Goal: Check status: Check status

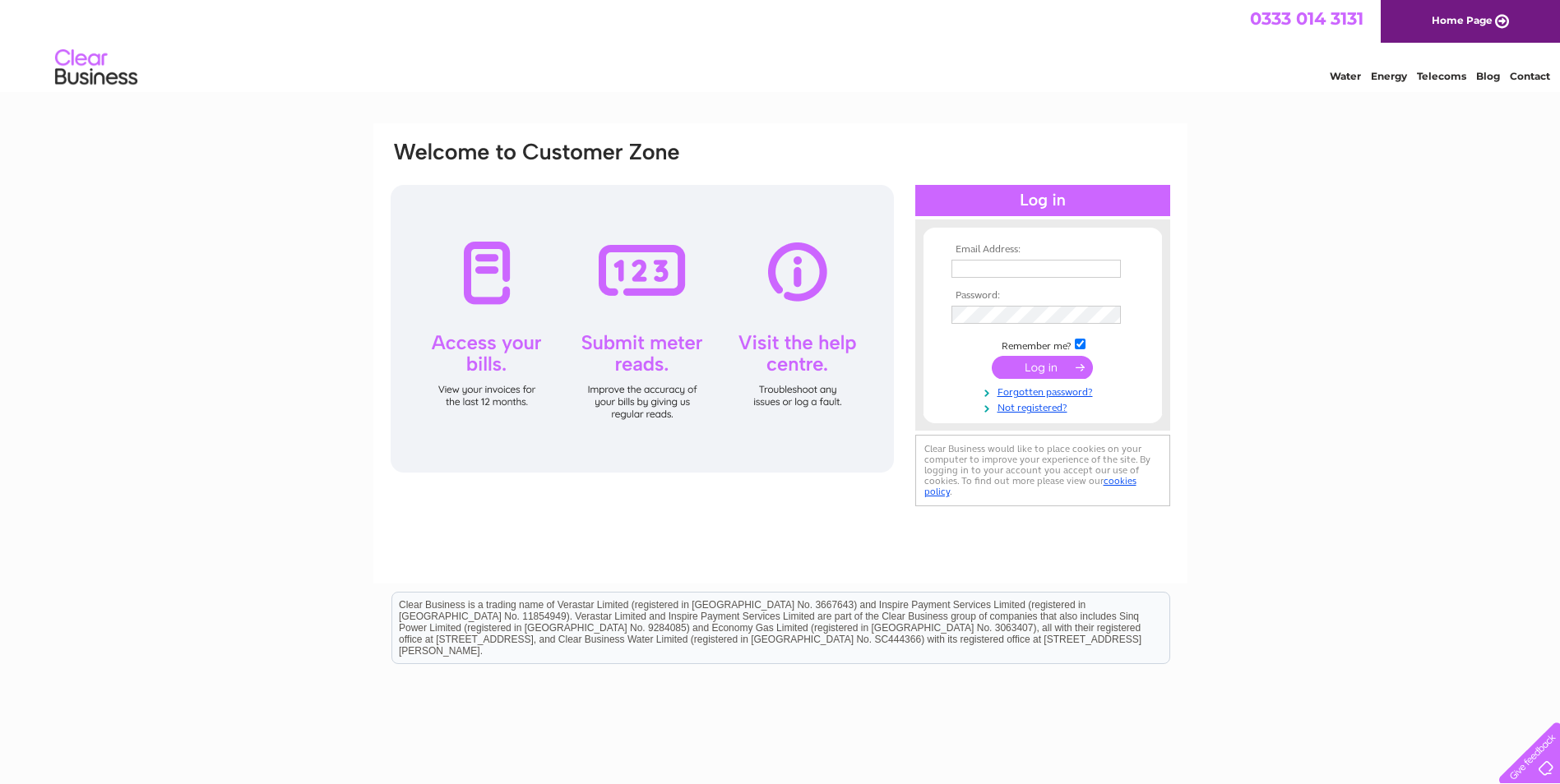
type input "[EMAIL_ADDRESS][DOMAIN_NAME]"
click at [1016, 363] on input "submit" at bounding box center [1042, 367] width 101 height 23
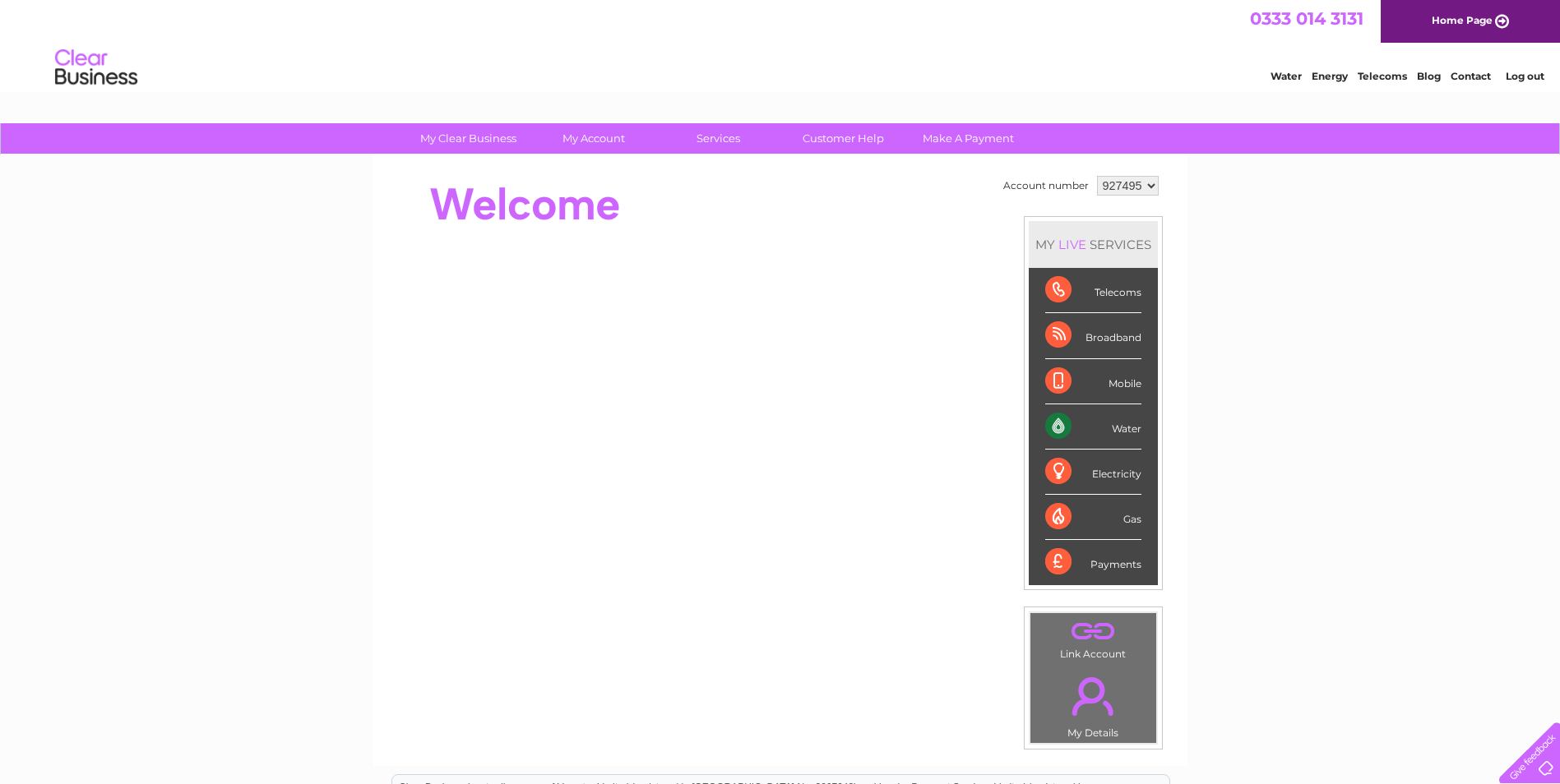
click at [1151, 187] on select "927495" at bounding box center [1127, 185] width 61 height 20
click at [1144, 189] on select "927495" at bounding box center [1127, 185] width 61 height 20
click at [1131, 192] on select "927495" at bounding box center [1127, 185] width 61 height 20
